Goal: Find specific fact: Find specific fact

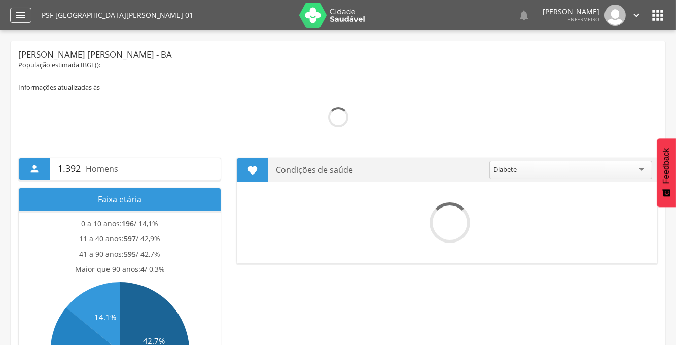
click at [12, 16] on div "" at bounding box center [20, 15] width 21 height 15
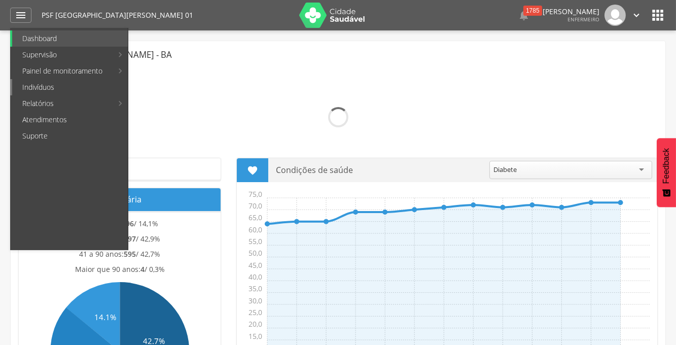
click at [48, 90] on link "Indivíduos" at bounding box center [70, 87] width 116 height 16
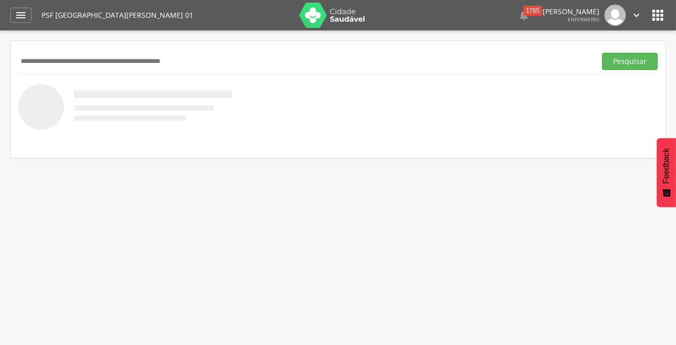
click at [60, 62] on input "text" at bounding box center [305, 61] width 574 height 17
click at [602, 53] on button "Pesquisar" at bounding box center [630, 61] width 56 height 17
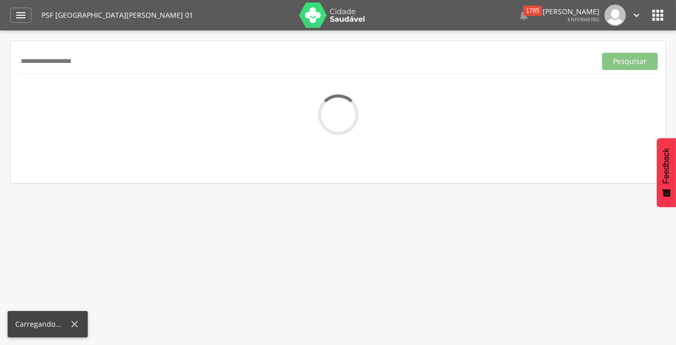
click at [72, 60] on input "**********" at bounding box center [305, 61] width 574 height 17
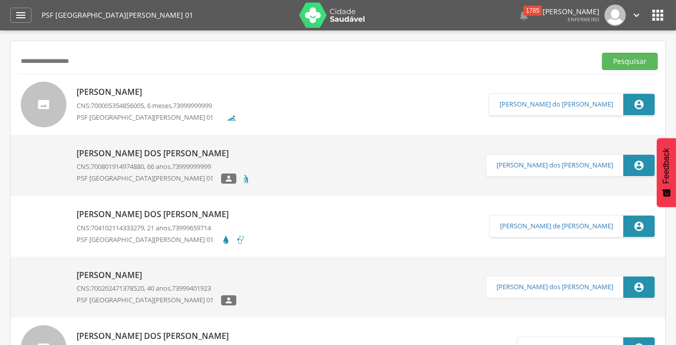
type input "**********"
click at [105, 93] on p "[PERSON_NAME]" at bounding box center [157, 92] width 160 height 12
type input "**********"
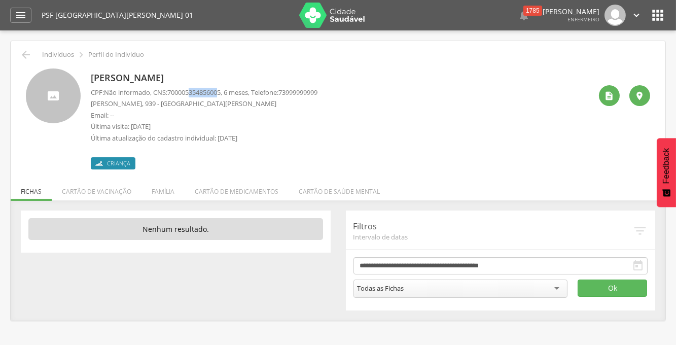
drag, startPoint x: 226, startPoint y: 92, endPoint x: 190, endPoint y: 94, distance: 36.5
click at [190, 94] on span "700005354856005" at bounding box center [193, 92] width 53 height 9
drag, startPoint x: 228, startPoint y: 89, endPoint x: 184, endPoint y: 88, distance: 44.1
click at [192, 88] on p "CPF: Não informado , CNS: [PHONE_NUMBER] , 6 meses, Telefone: [PHONE_NUMBER]" at bounding box center [204, 93] width 227 height 10
click at [211, 103] on p "[PERSON_NAME], 939 - [GEOGRAPHIC_DATA][PERSON_NAME]" at bounding box center [204, 104] width 227 height 10
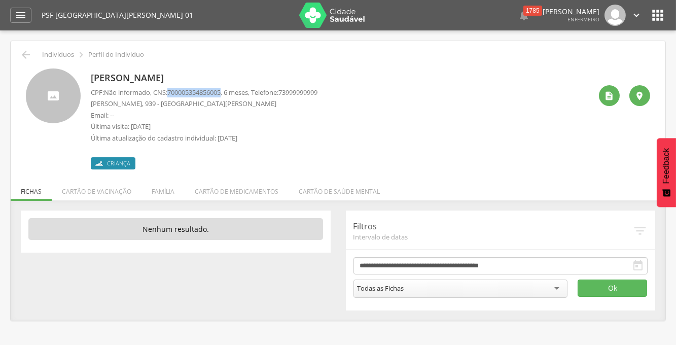
drag, startPoint x: 229, startPoint y: 91, endPoint x: 172, endPoint y: 90, distance: 56.8
click at [172, 90] on p "CPF: Não informado , CNS: [PHONE_NUMBER] , 6 meses, Telefone: [PHONE_NUMBER]" at bounding box center [204, 93] width 227 height 10
copy span "700005354856005"
